Goal: Information Seeking & Learning: Learn about a topic

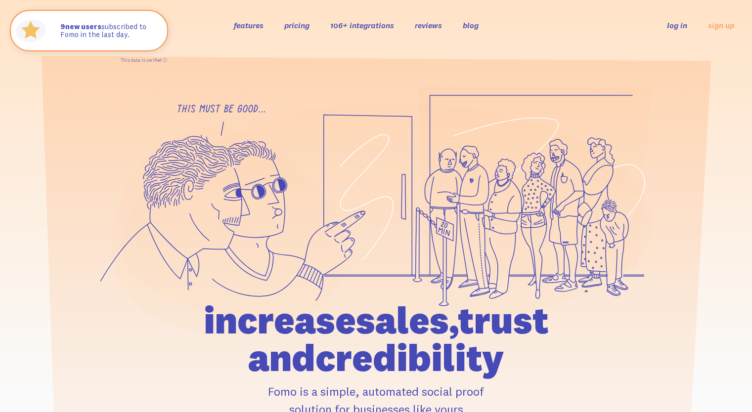
click at [380, 24] on link "106+ integrations" at bounding box center [362, 25] width 64 height 10
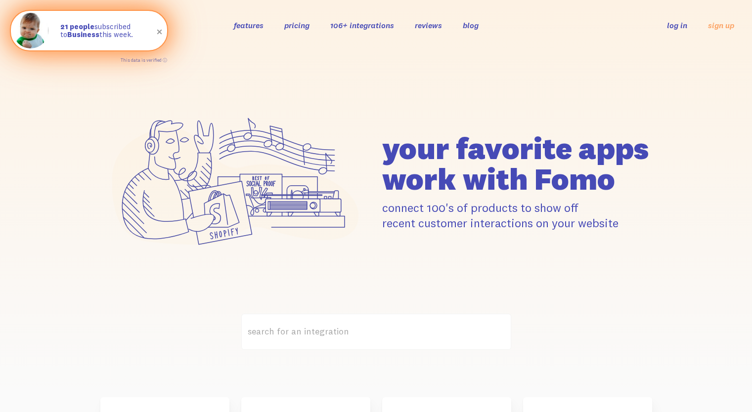
click at [162, 32] on span at bounding box center [159, 32] width 17 height 17
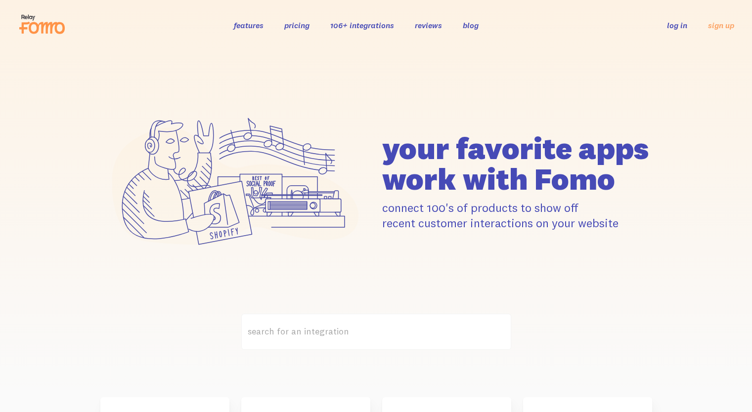
click at [341, 26] on link "106+ integrations" at bounding box center [362, 25] width 64 height 10
click at [243, 30] on link "features" at bounding box center [249, 25] width 30 height 10
click at [307, 22] on link "pricing" at bounding box center [296, 25] width 25 height 10
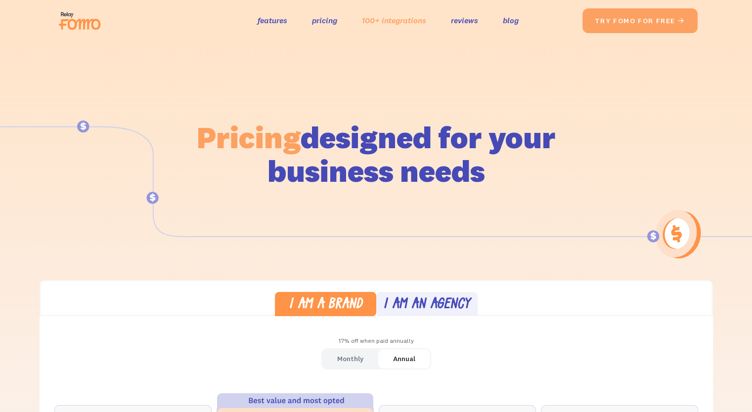
click at [373, 14] on link "100+ integrations" at bounding box center [394, 20] width 64 height 14
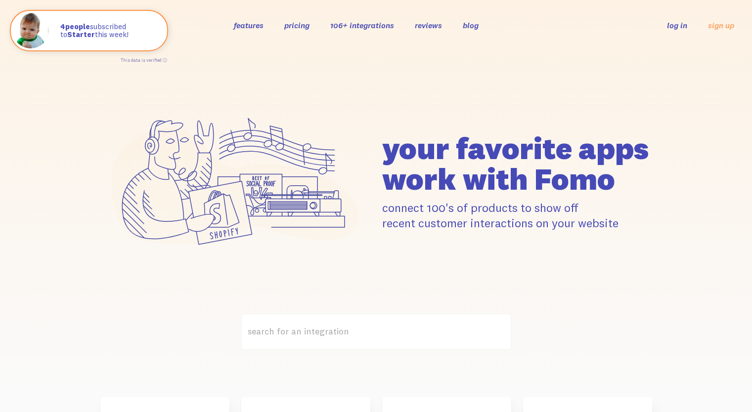
click at [252, 24] on link "features" at bounding box center [249, 25] width 30 height 10
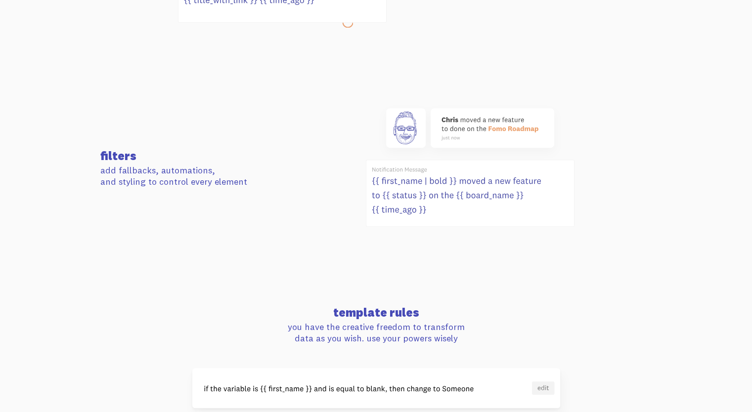
scroll to position [544, 0]
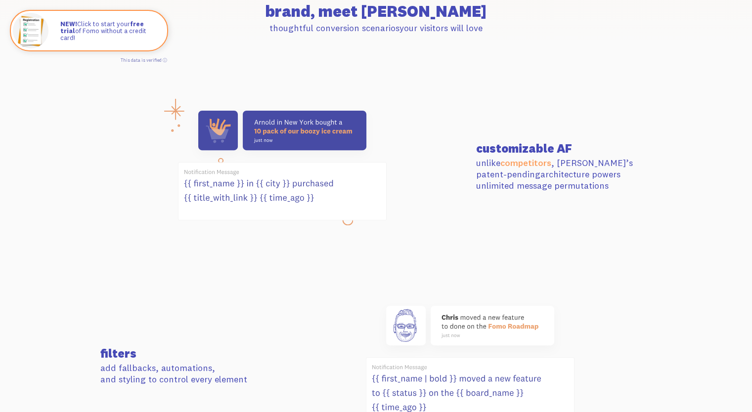
drag, startPoint x: 258, startPoint y: 133, endPoint x: 198, endPoint y: 126, distance: 60.7
click at [198, 126] on icon at bounding box center [282, 166] width 209 height 122
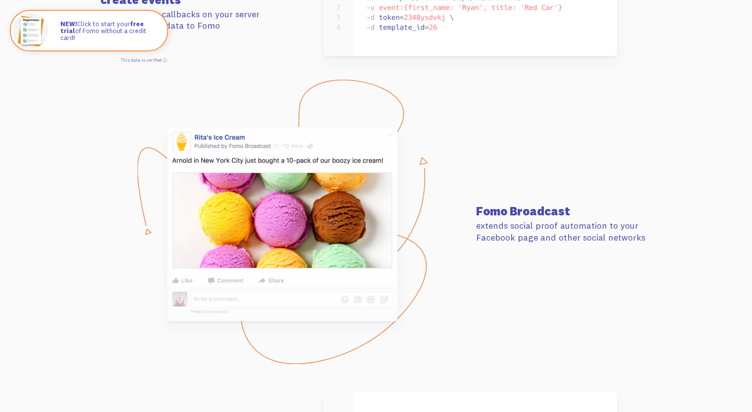
scroll to position [4384, 0]
